Goal: Task Accomplishment & Management: Manage account settings

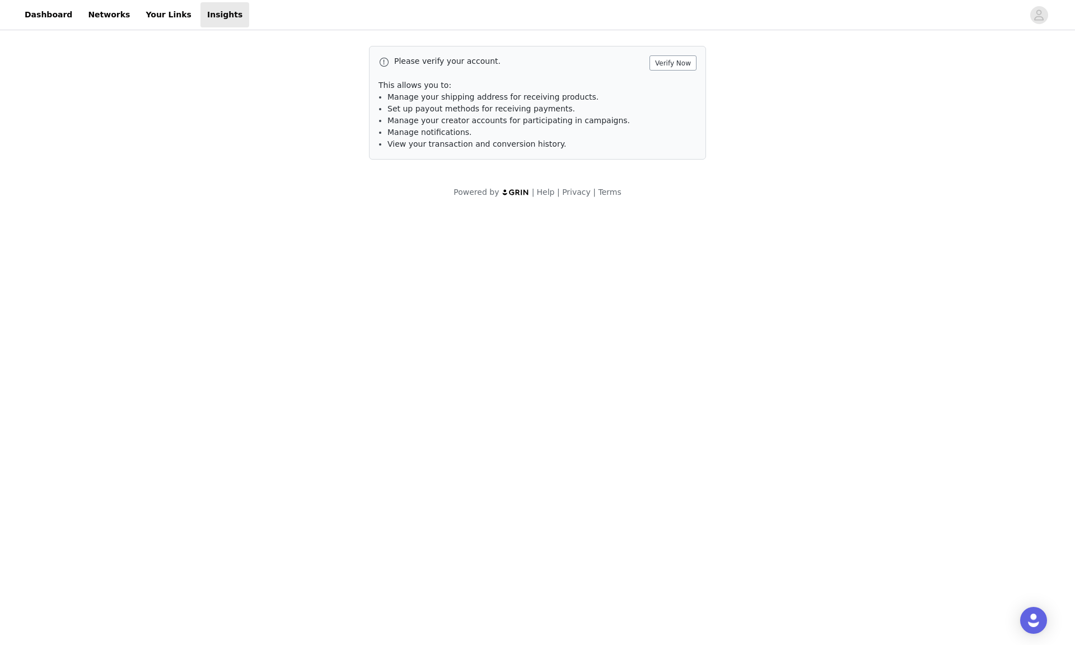
click at [663, 61] on button "Verify Now" at bounding box center [672, 62] width 47 height 15
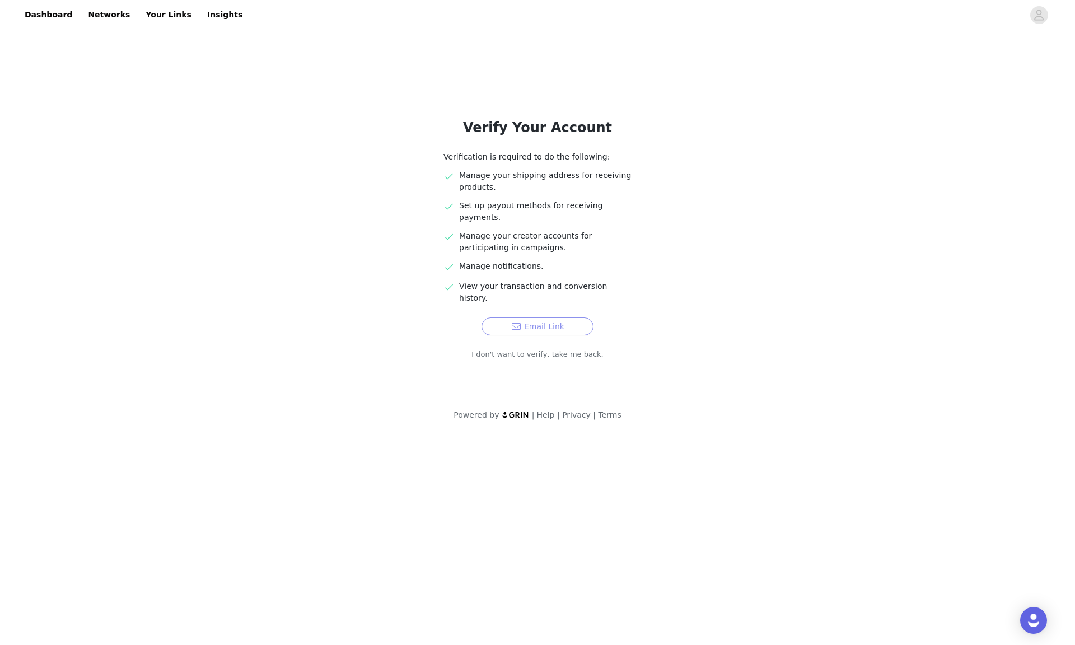
click at [548, 317] on button "Email Link" at bounding box center [538, 326] width 112 height 18
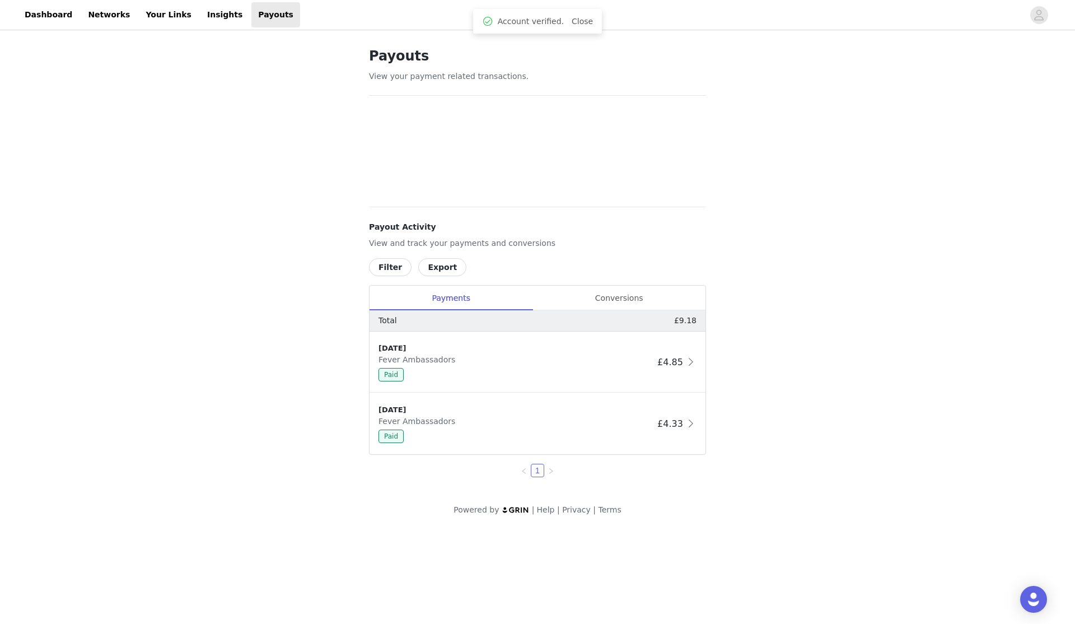
click at [772, 230] on div "Payouts View your payment related transactions. Payout Activity View and track …" at bounding box center [537, 280] width 1075 height 497
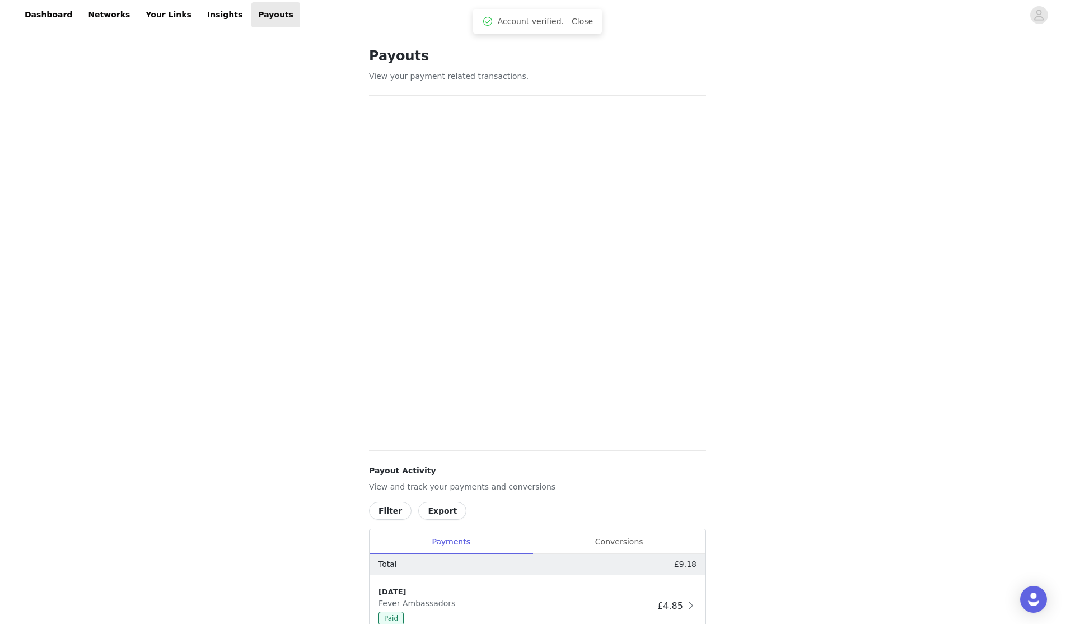
click at [801, 278] on div "Payouts View your payment related transactions. Payout Activity View and track …" at bounding box center [537, 402] width 1075 height 740
click at [206, 20] on link "Insights" at bounding box center [224, 14] width 49 height 25
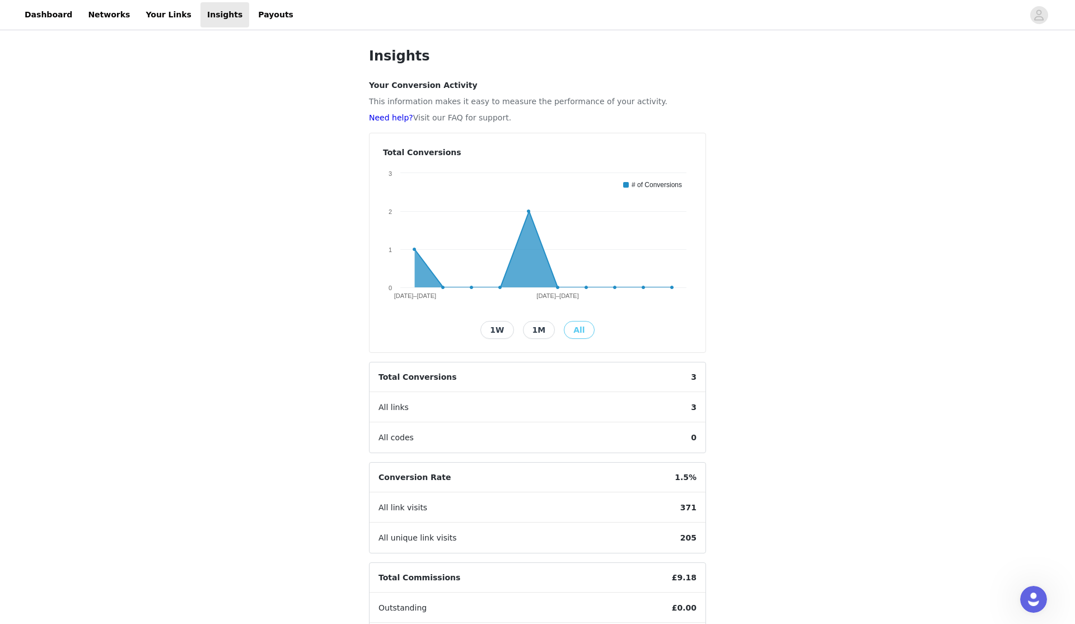
click at [822, 267] on div "Insights Your Conversion Activity This information makes it easy to measure the…" at bounding box center [537, 368] width 1075 height 673
click at [169, 13] on link "Your Links" at bounding box center [168, 14] width 59 height 25
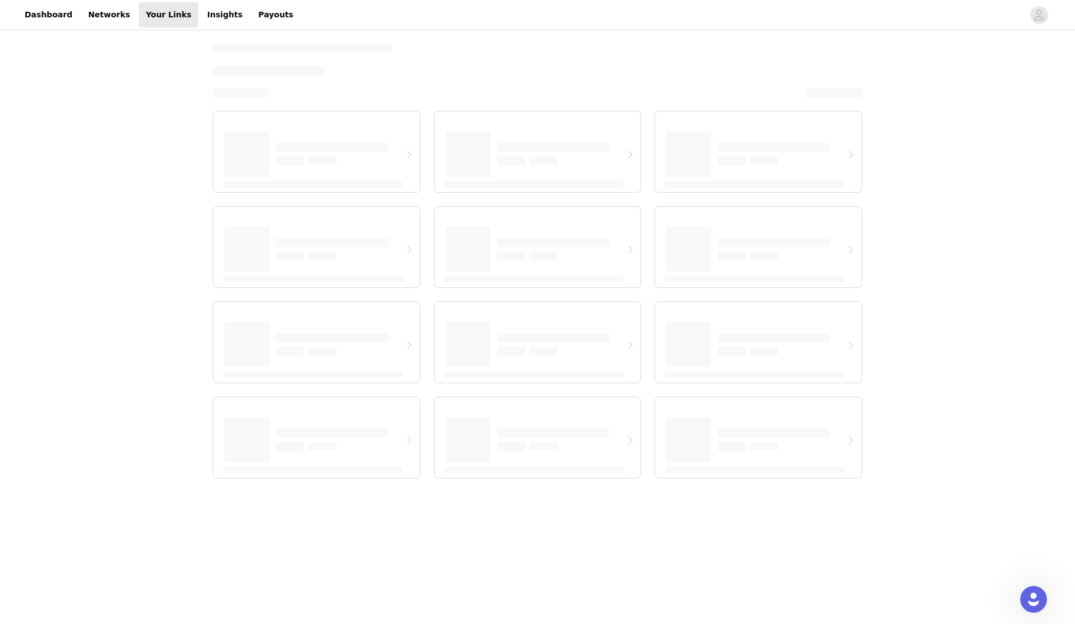
select select "12"
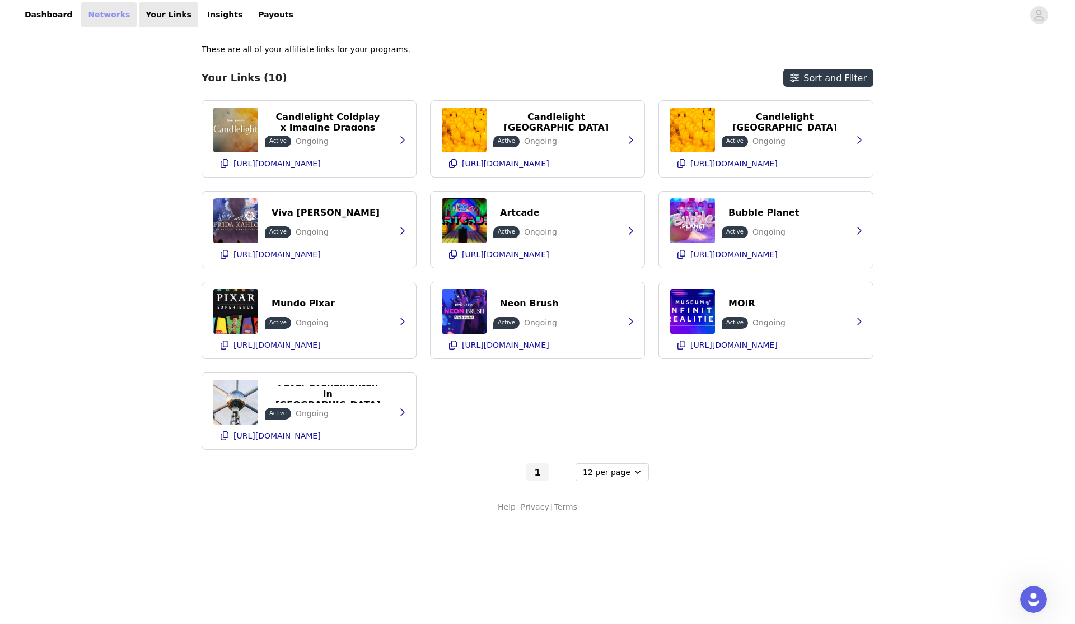
click at [99, 13] on link "Networks" at bounding box center [108, 14] width 55 height 25
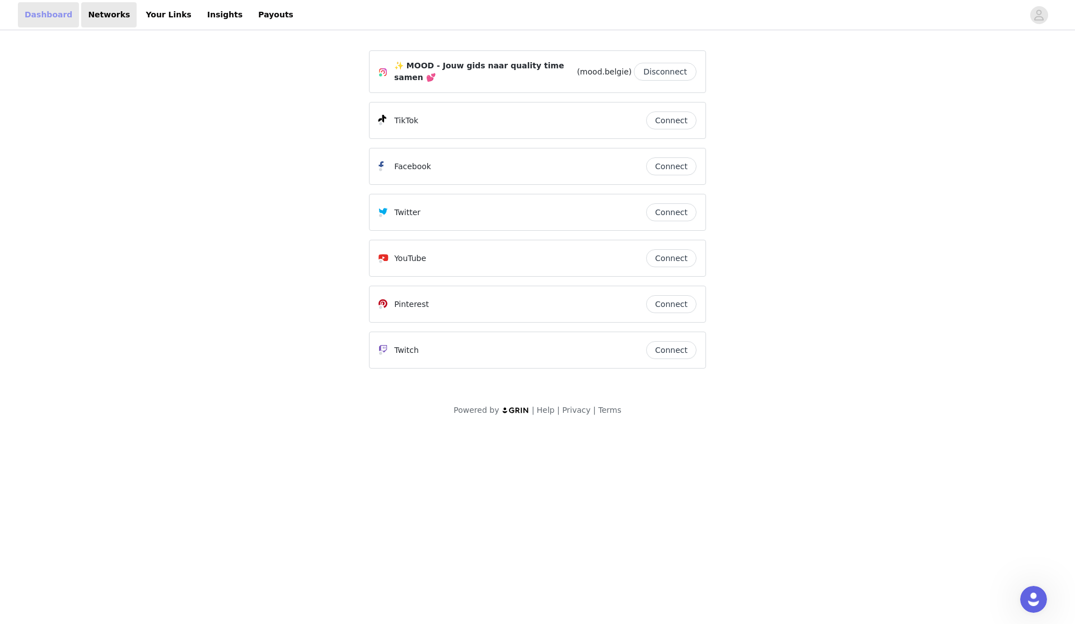
click at [41, 15] on link "Dashboard" at bounding box center [48, 14] width 61 height 25
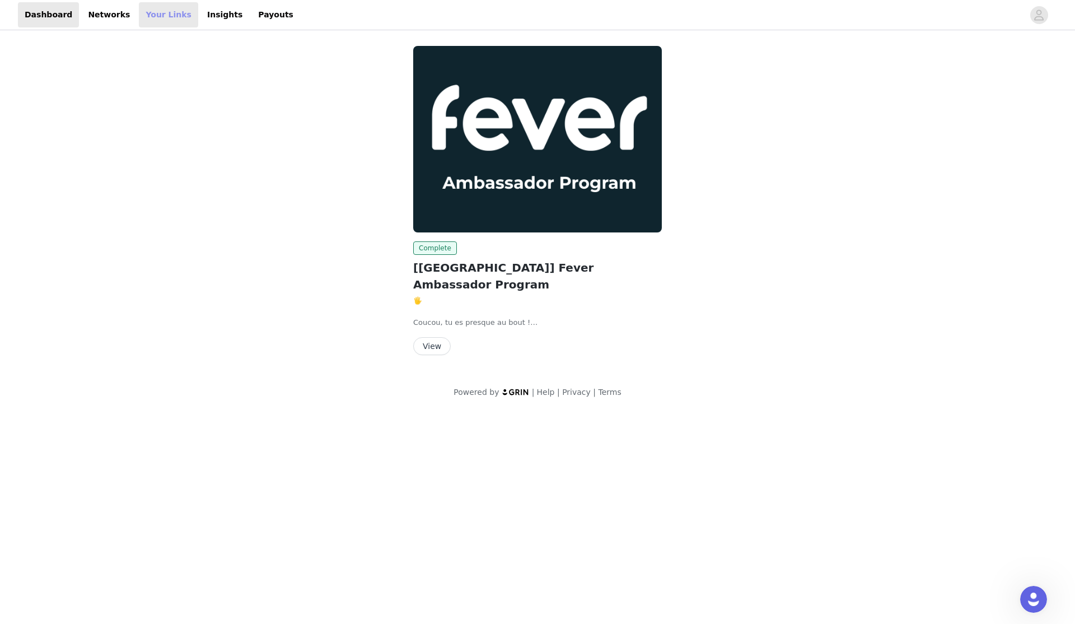
click at [165, 15] on link "Your Links" at bounding box center [168, 14] width 59 height 25
select select "12"
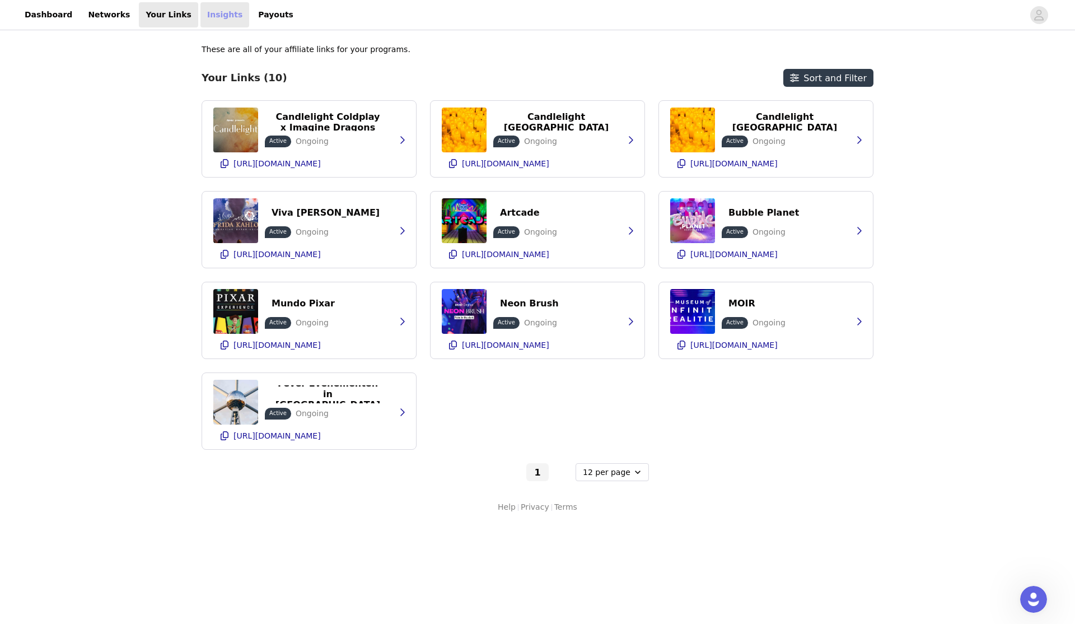
click at [213, 13] on link "Insights" at bounding box center [224, 14] width 49 height 25
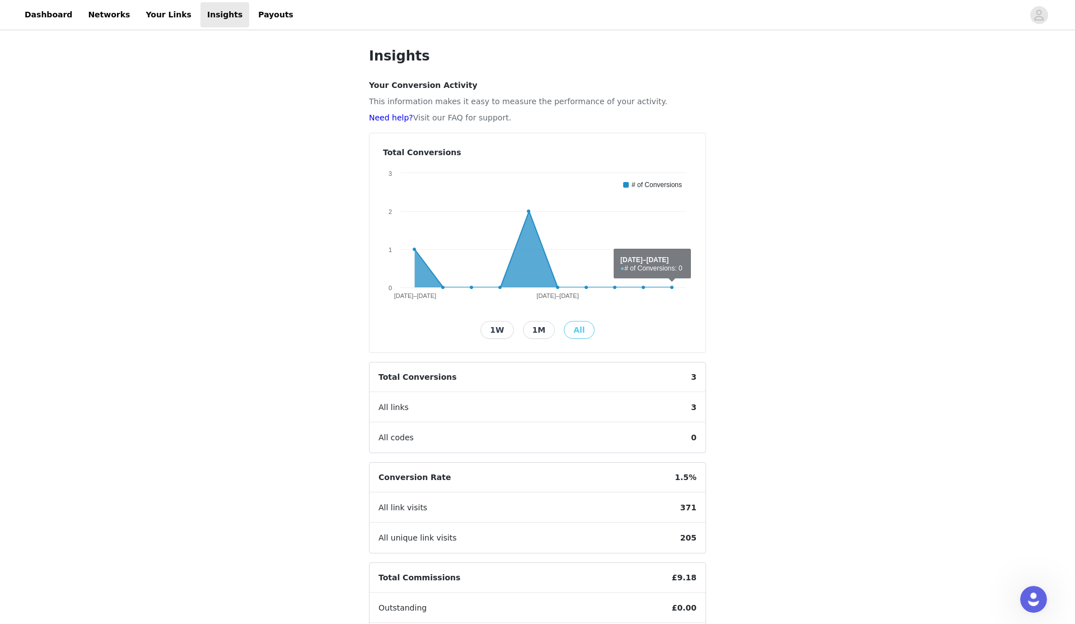
click at [810, 274] on div "Insights Your Conversion Activity This information makes it easy to measure the…" at bounding box center [537, 368] width 1075 height 673
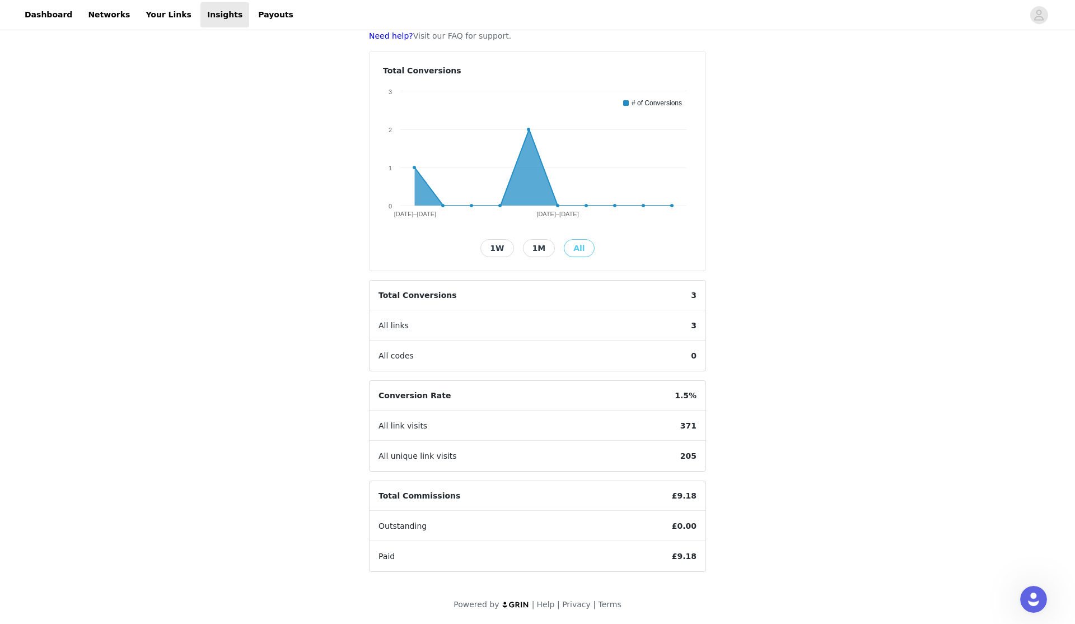
scroll to position [82, 0]
click at [686, 460] on span "205" at bounding box center [688, 456] width 34 height 30
click at [805, 362] on div "Insights Your Conversion Activity This information makes it easy to measure the…" at bounding box center [537, 287] width 1075 height 673
